Goal: Book appointment/travel/reservation

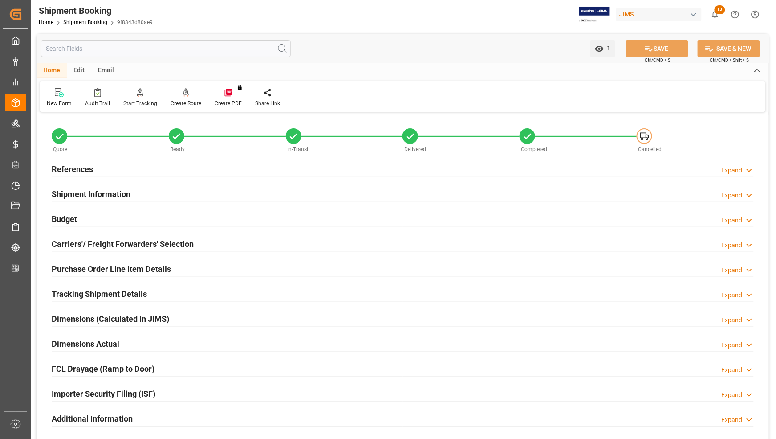
scroll to position [334, 0]
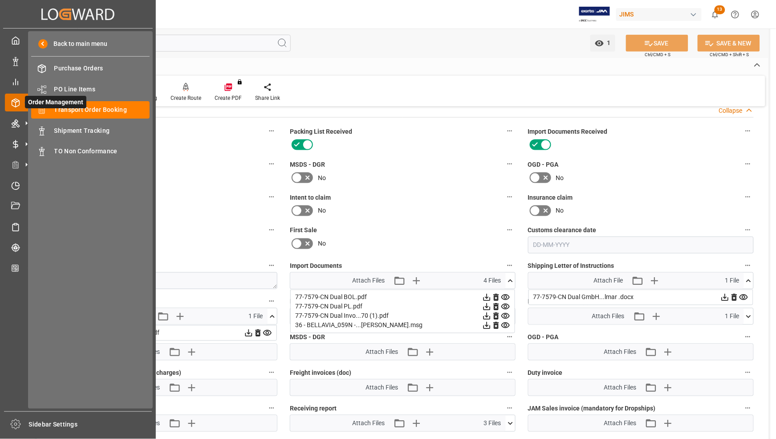
click at [17, 99] on icon at bounding box center [26, 102] width 19 height 19
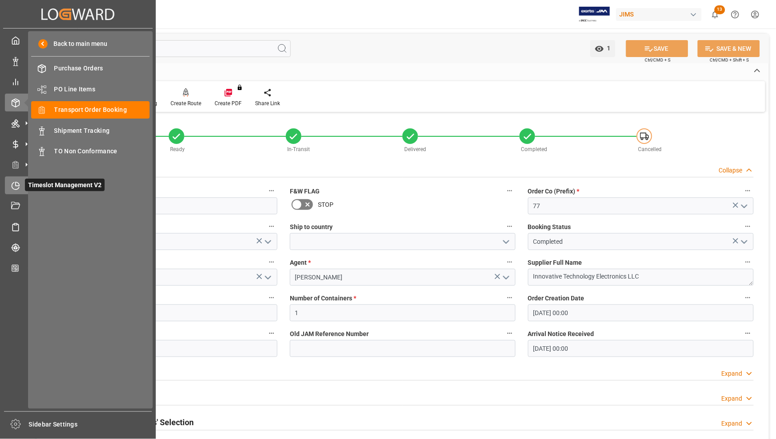
click at [18, 188] on icon at bounding box center [15, 185] width 9 height 9
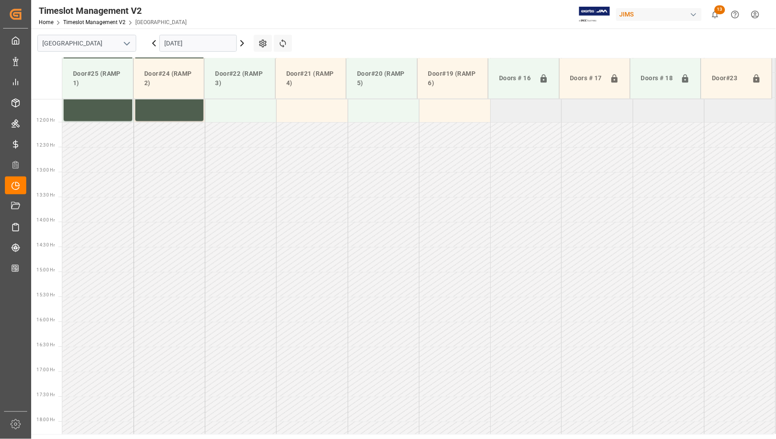
scroll to position [602, 0]
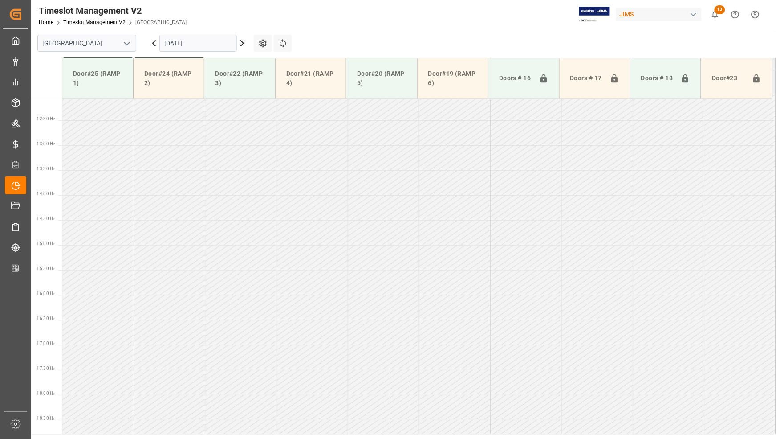
click at [733, 199] on td at bounding box center [740, 207] width 71 height 25
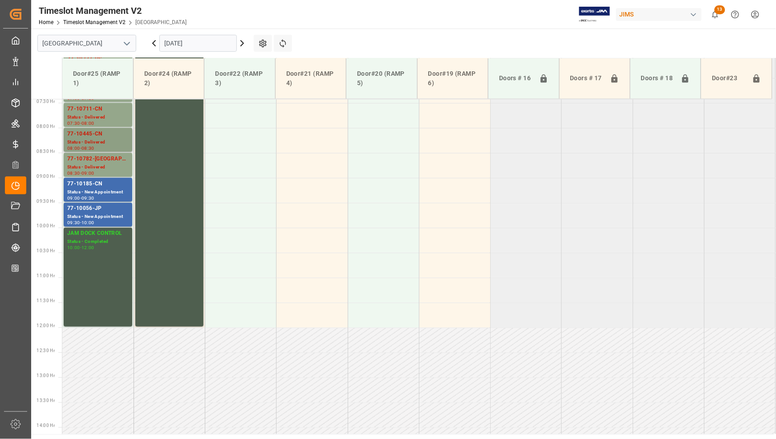
scroll to position [268, 0]
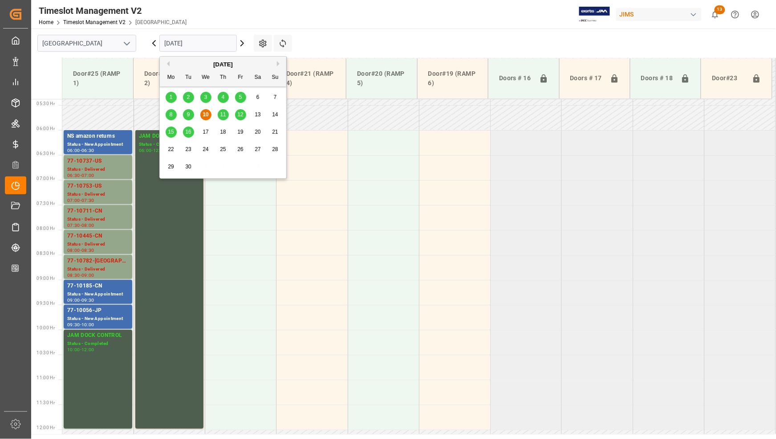
click at [186, 41] on input "[DATE]" at bounding box center [197, 43] width 77 height 17
click at [225, 116] on span "11" at bounding box center [223, 114] width 6 height 6
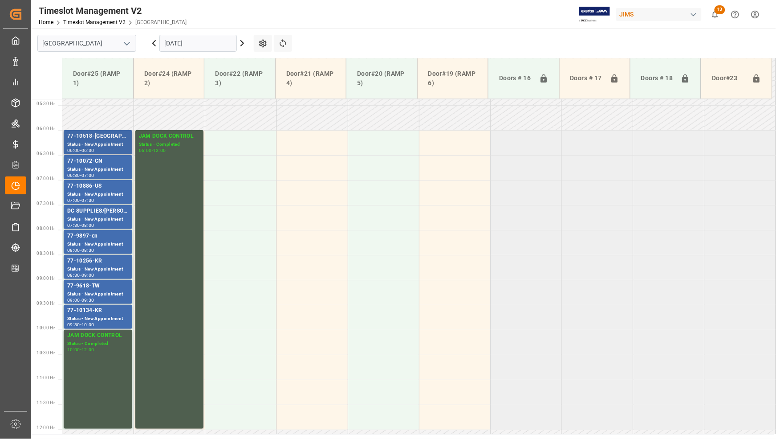
scroll to position [212, 0]
